Goal: Task Accomplishment & Management: Manage account settings

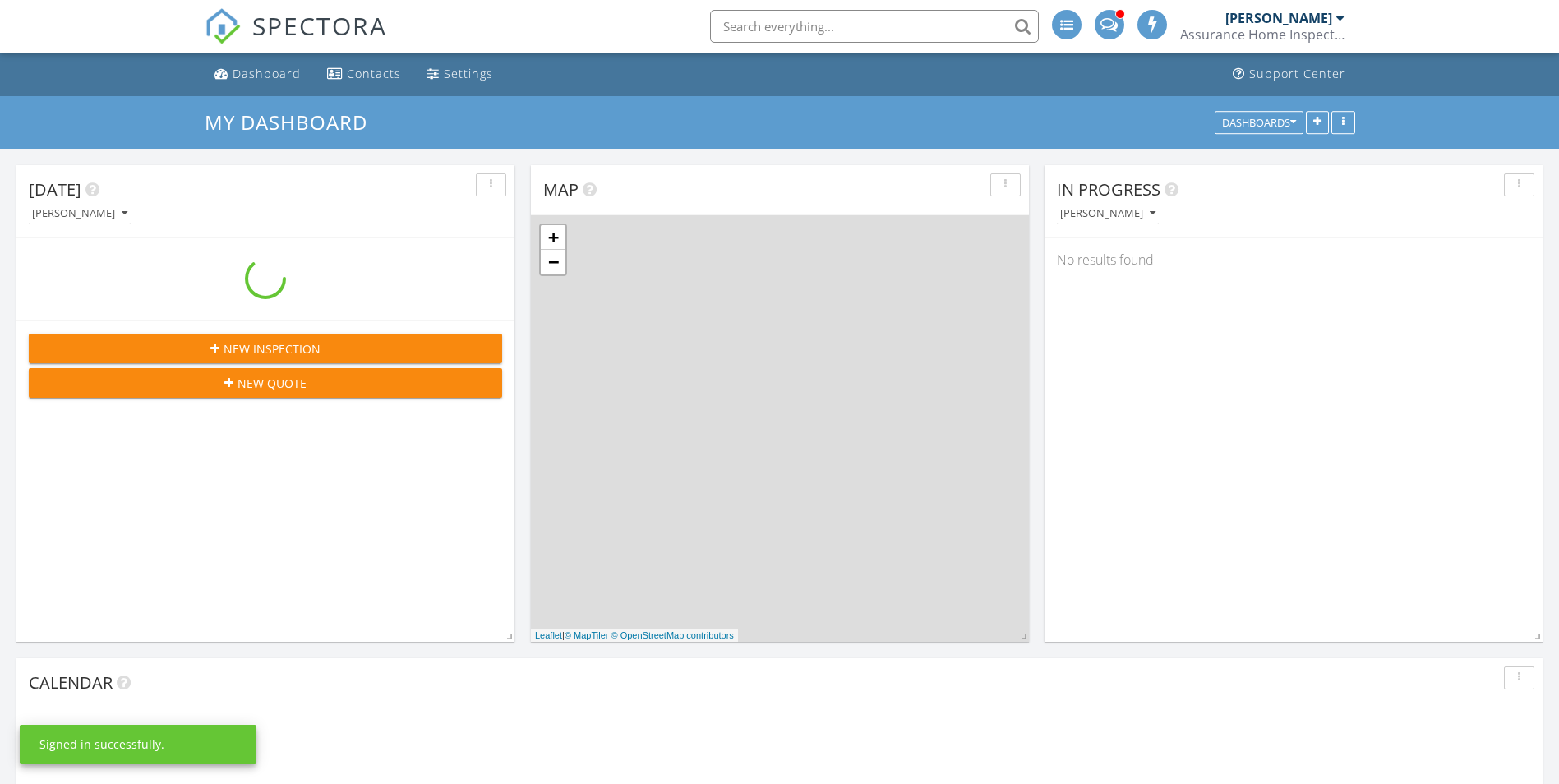
scroll to position [1357, 1585]
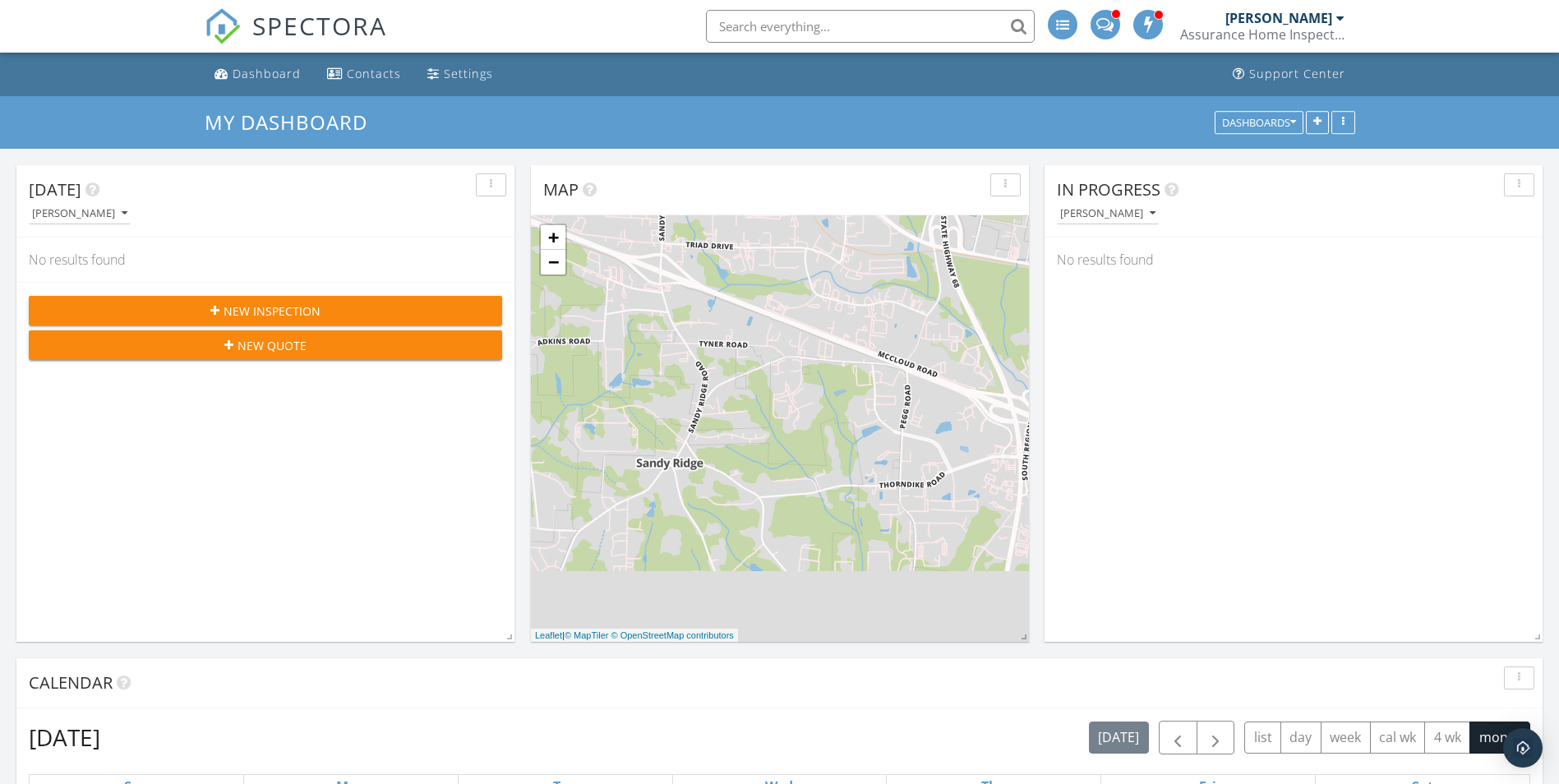
click at [1311, 17] on div "[PERSON_NAME]" at bounding box center [1279, 18] width 107 height 17
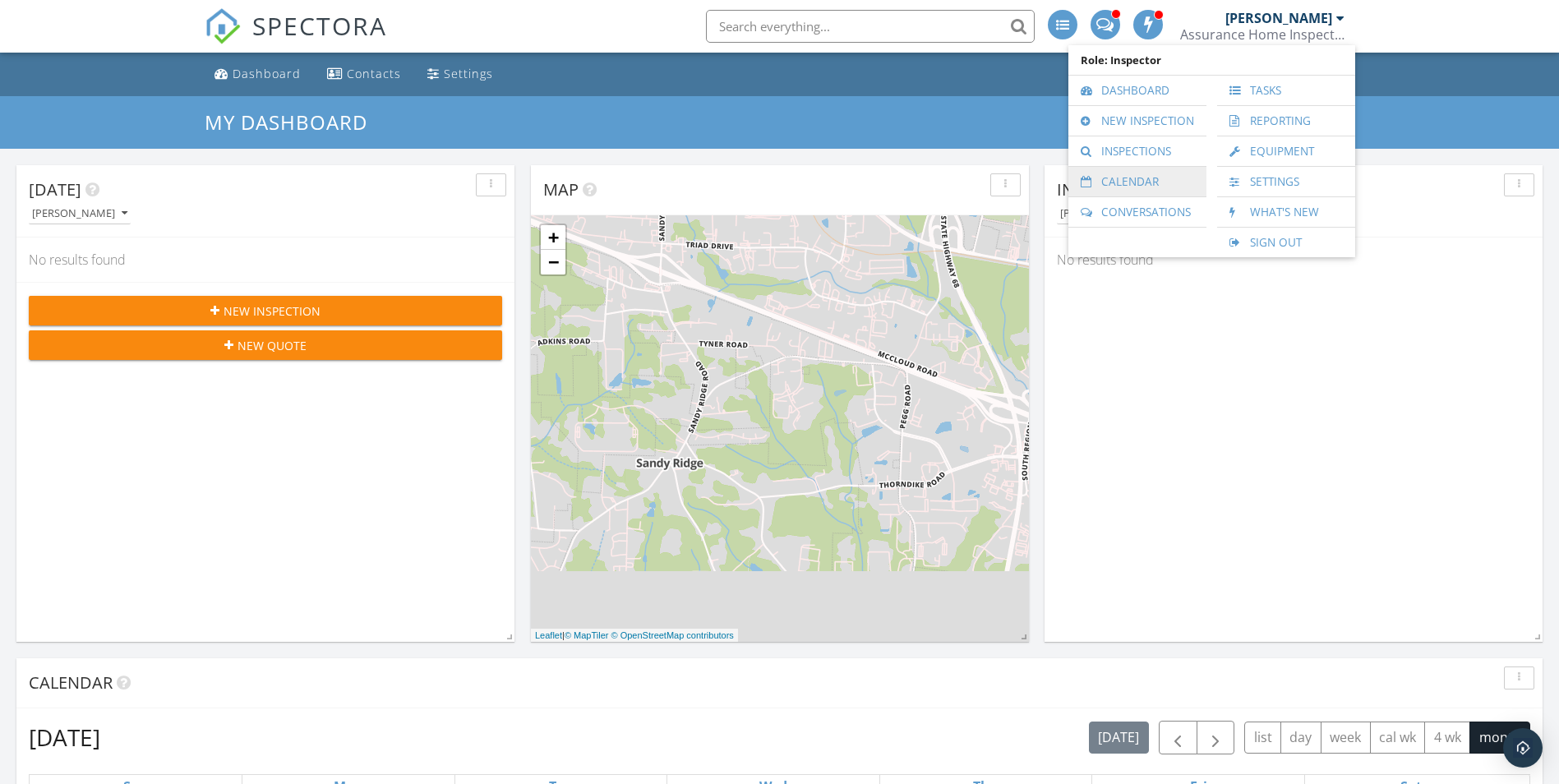
click at [1141, 184] on link "Calendar" at bounding box center [1137, 182] width 122 height 30
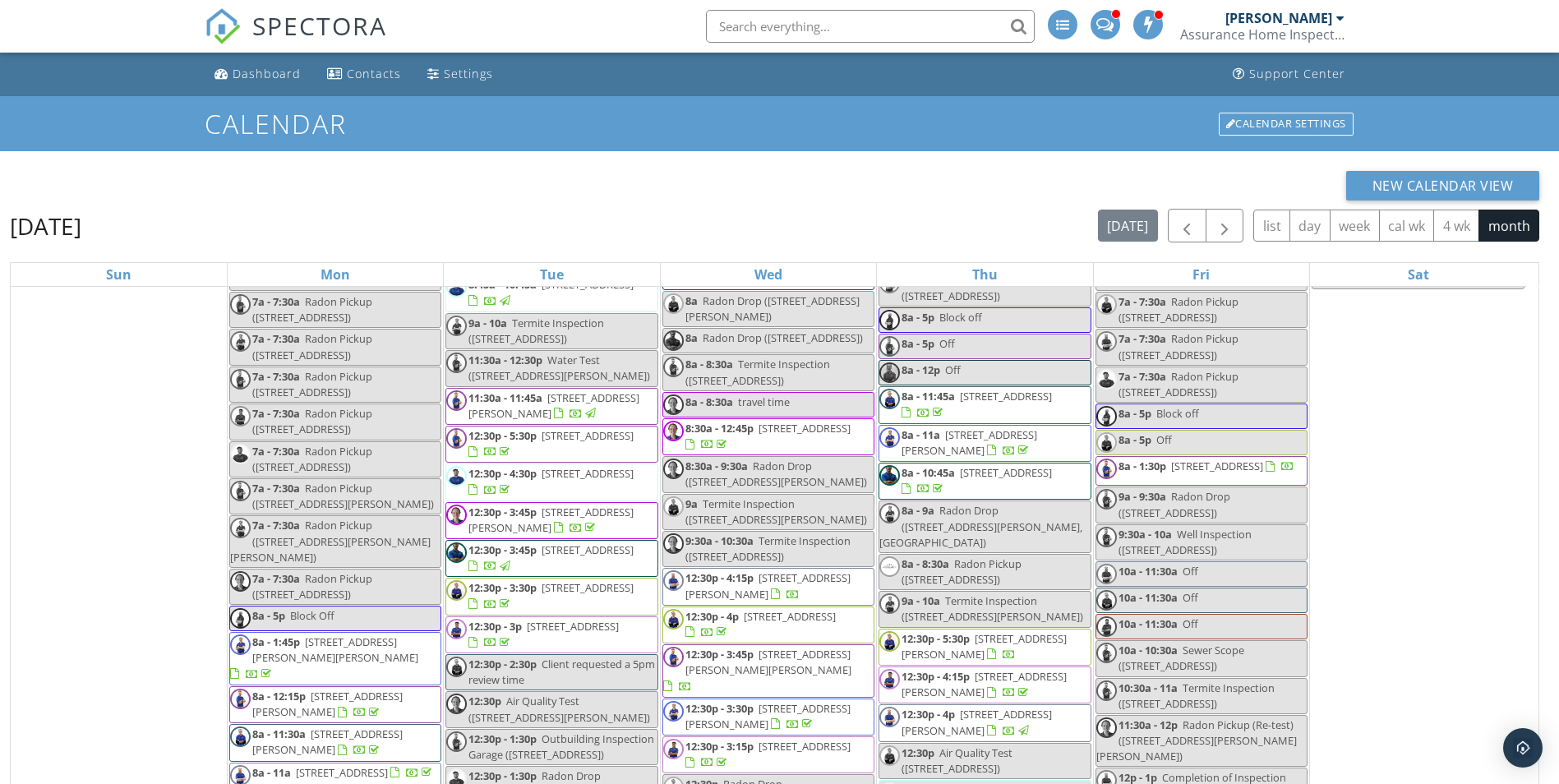
scroll to position [5610, 0]
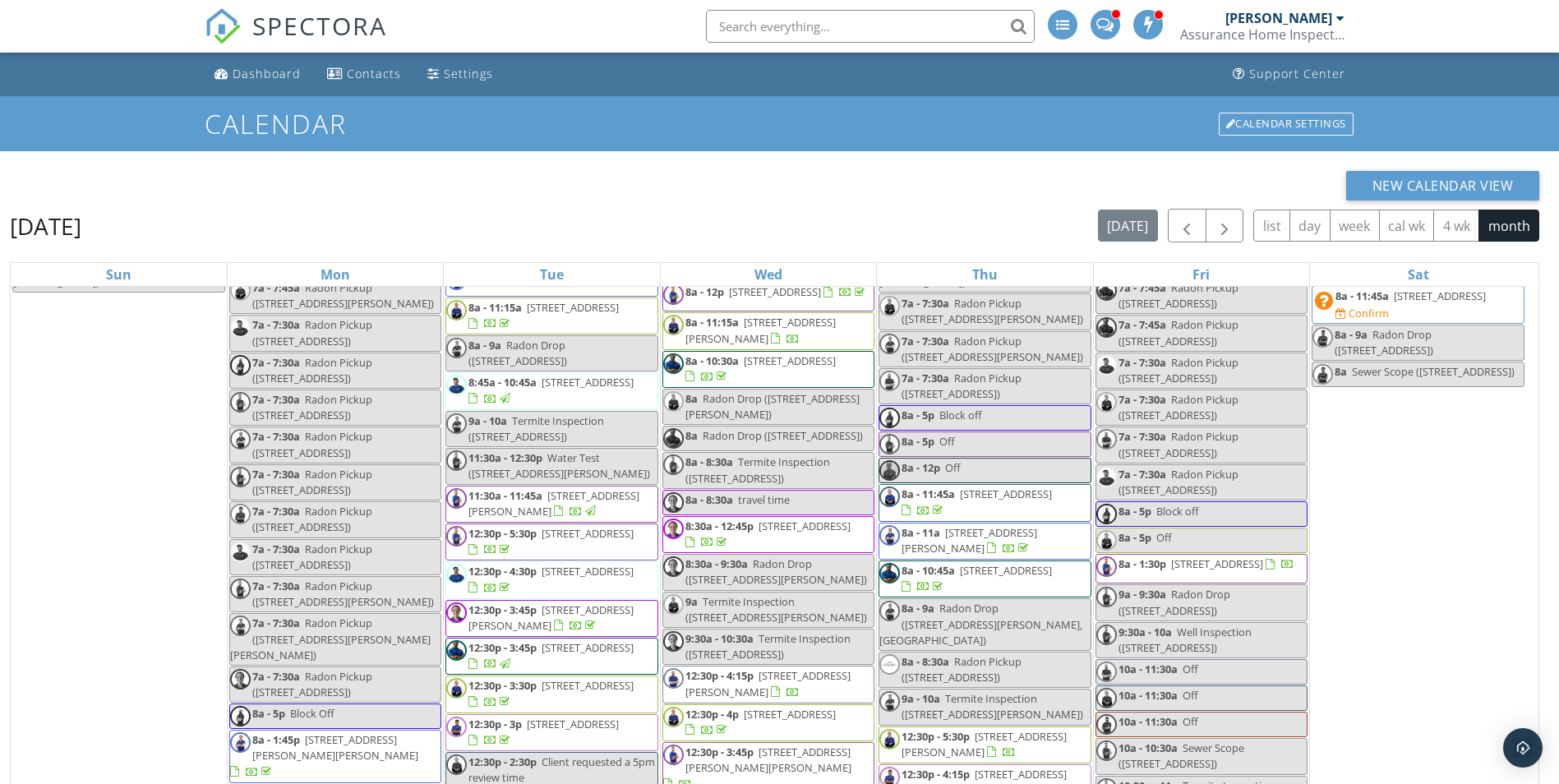
drag, startPoint x: 1315, startPoint y: 455, endPoint x: 1180, endPoint y: 451, distance: 135.1
click at [1180, 557] on span "[STREET_ADDRESS]" at bounding box center [1217, 564] width 92 height 15
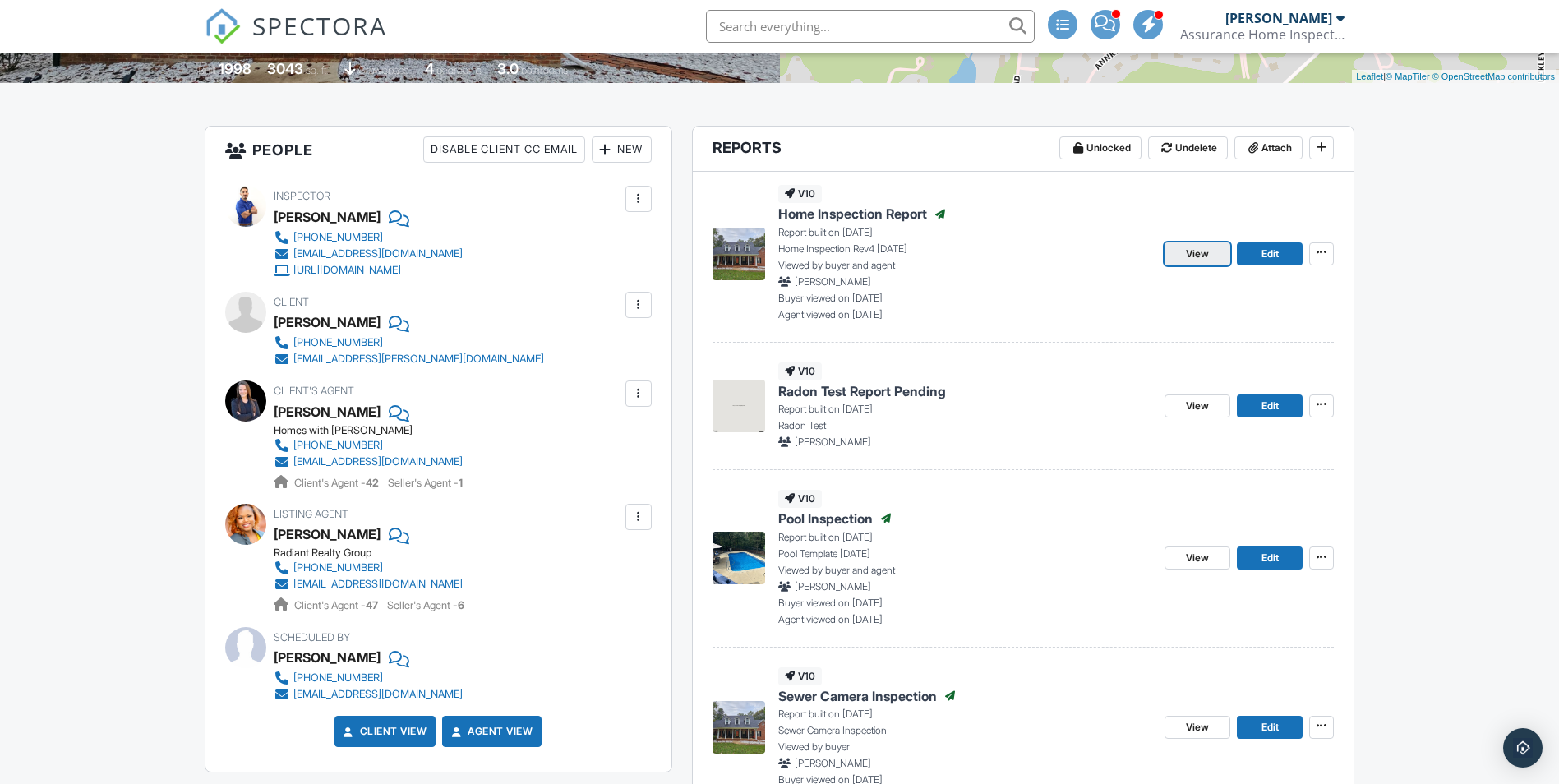
click at [1207, 257] on span "View" at bounding box center [1198, 254] width 23 height 17
